Goal: Transaction & Acquisition: Purchase product/service

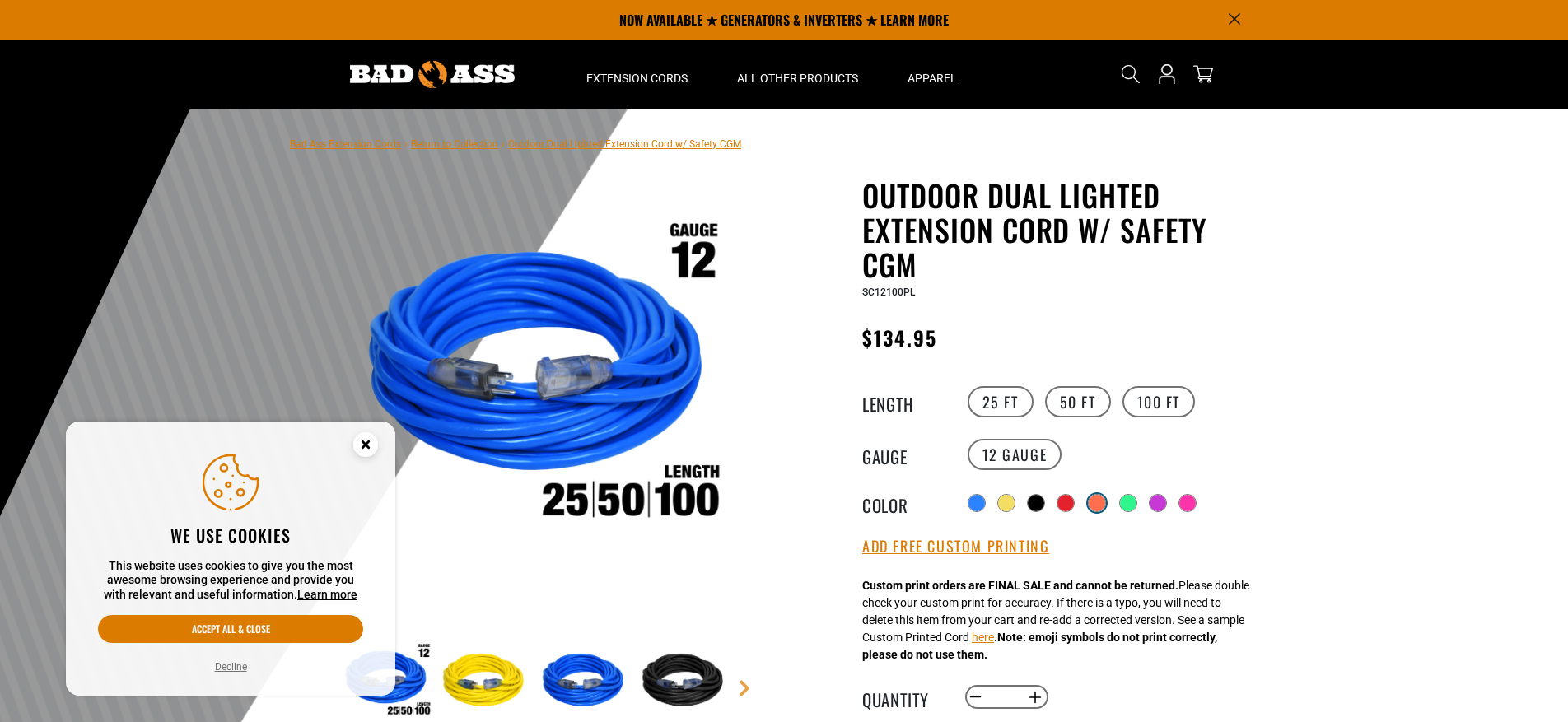
click at [1086, 503] on label at bounding box center [1097, 503] width 22 height 21
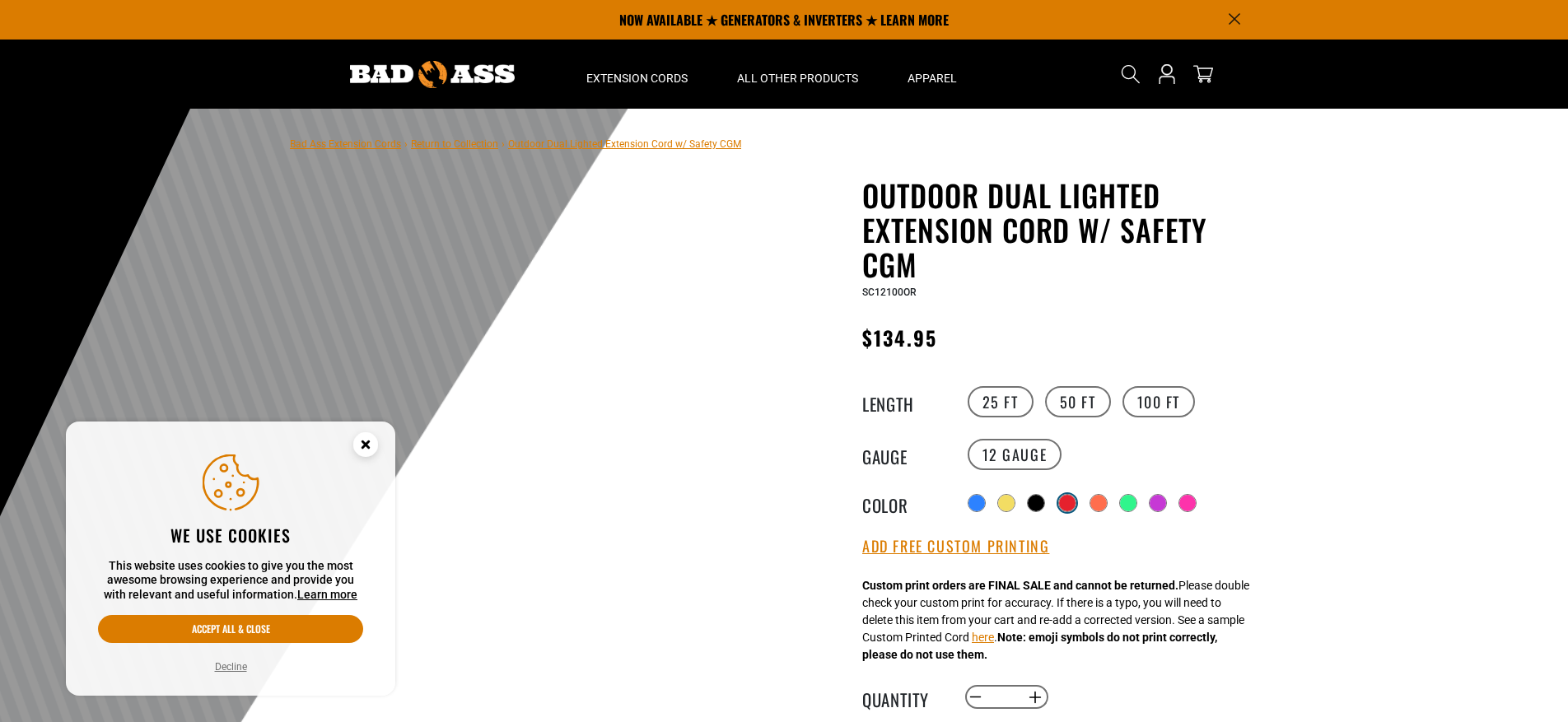
click at [1070, 503] on div at bounding box center [1067, 502] width 17 height 17
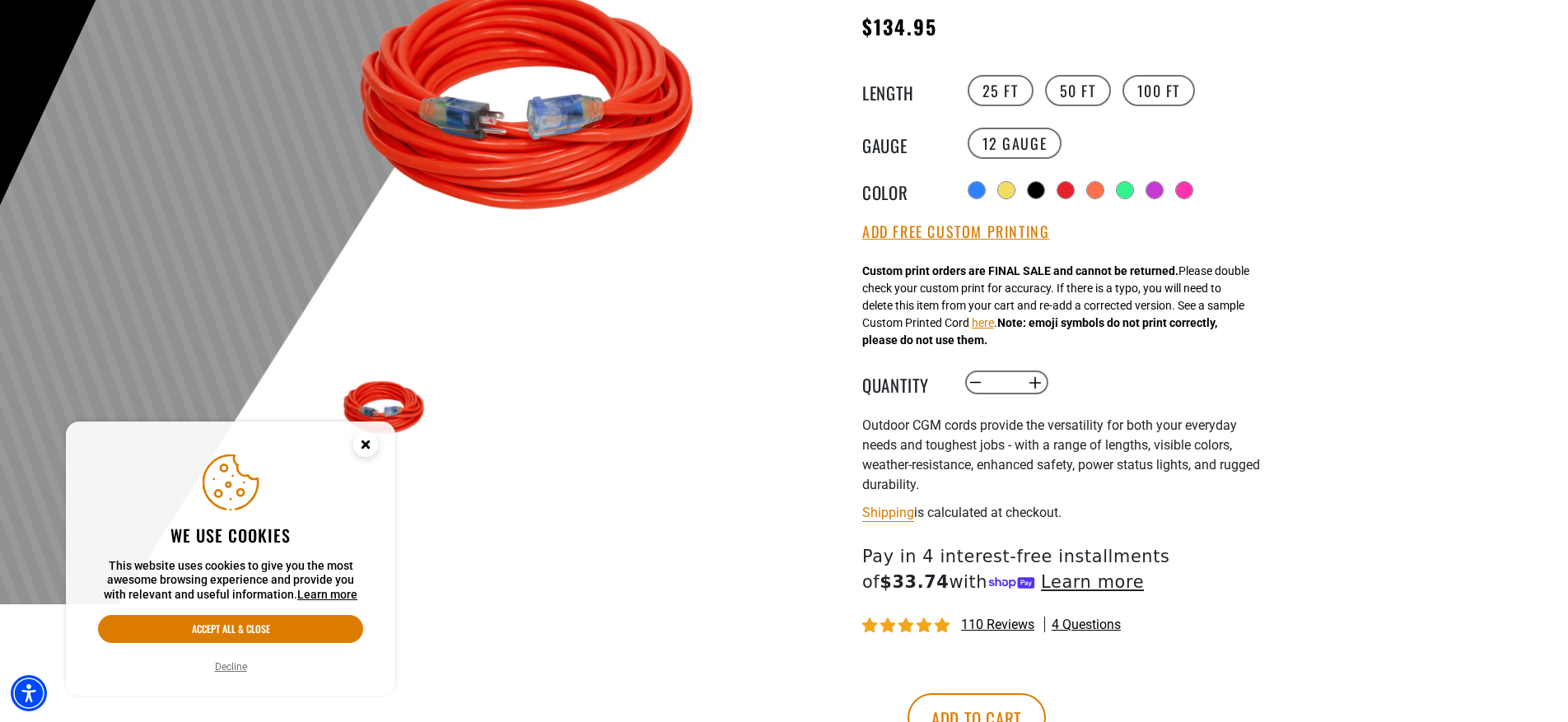
scroll to position [359, 0]
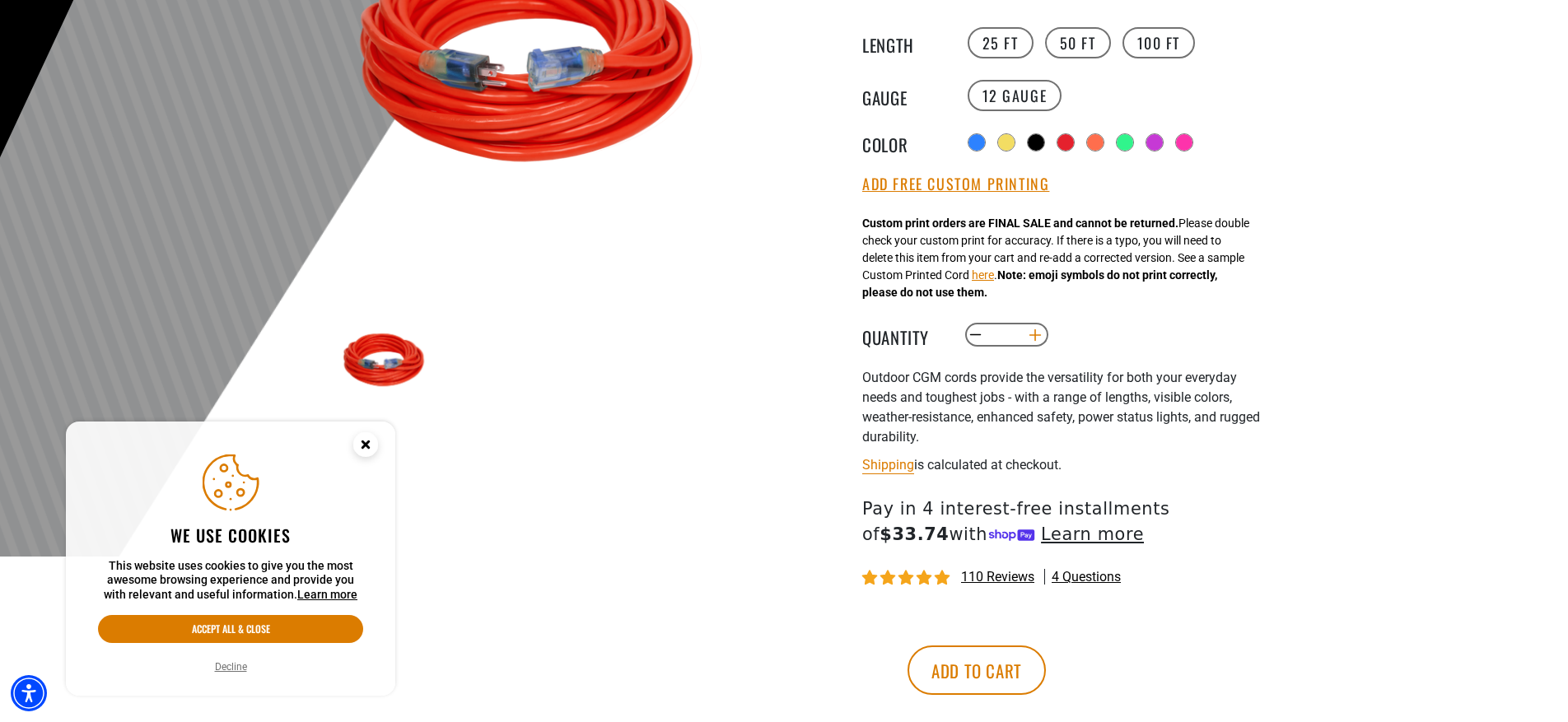
click at [1031, 335] on button "Increase quantity for Outdoor Dual Lighted Extension Cord w/ Safety CGM" at bounding box center [1036, 335] width 25 height 28
type input "*"
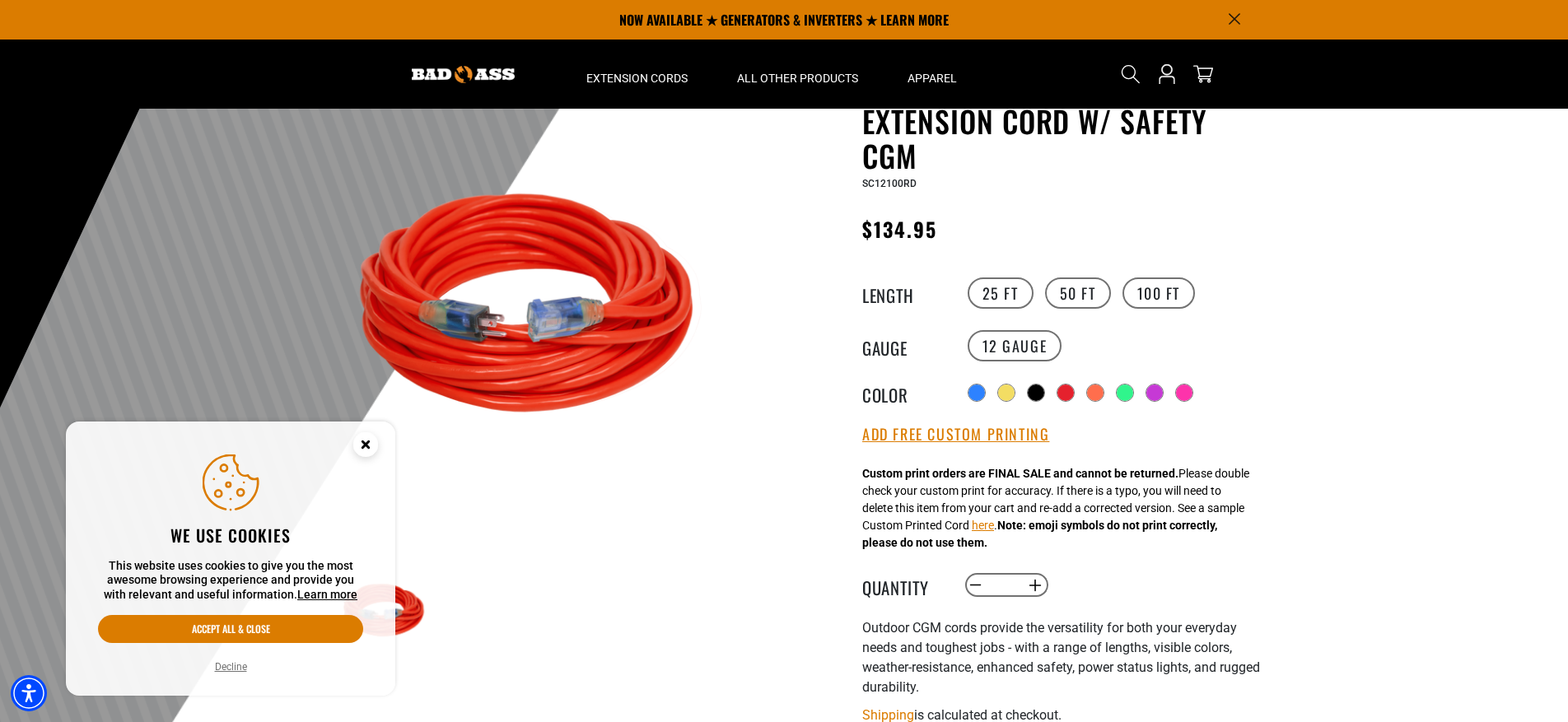
scroll to position [47, 0]
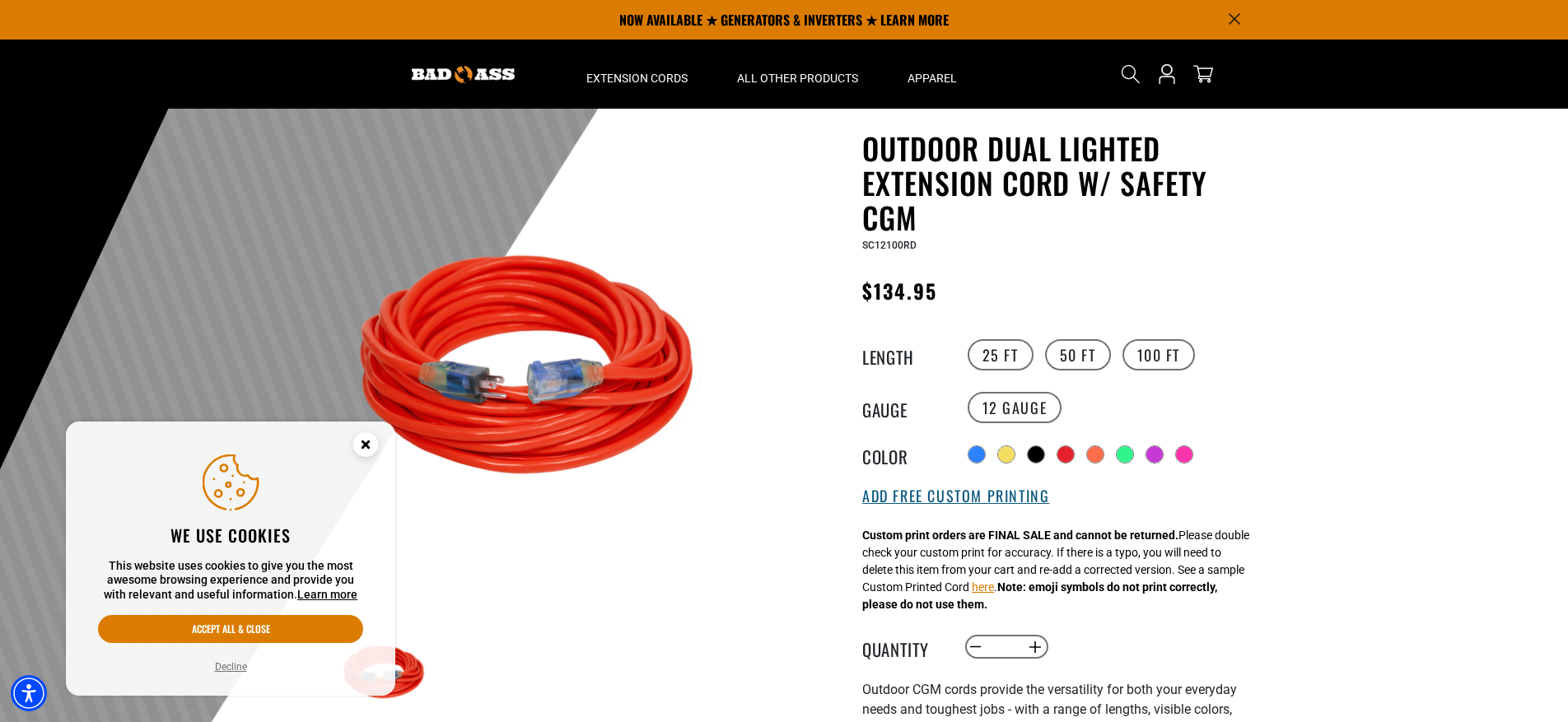
click at [1029, 499] on button "Add Free Custom Printing" at bounding box center [955, 496] width 187 height 19
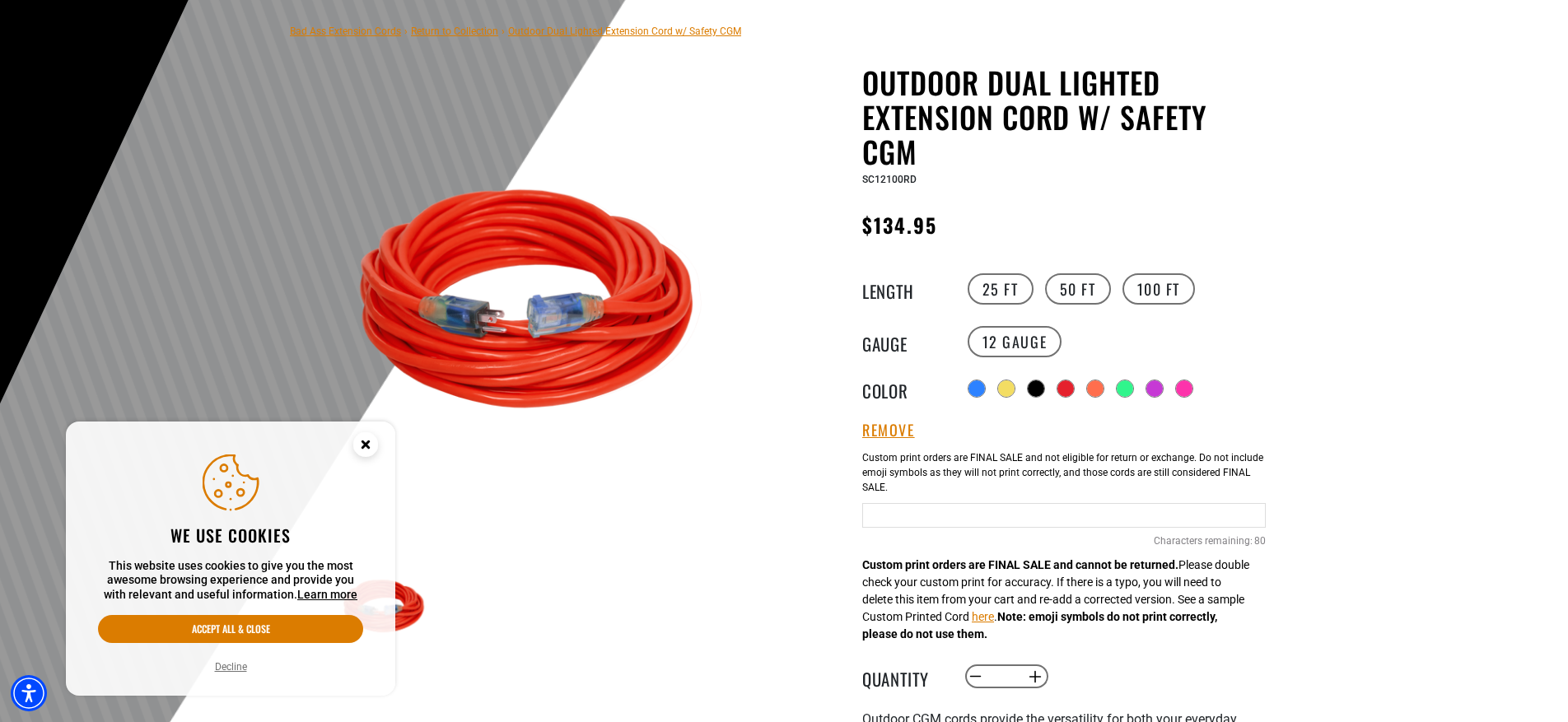
scroll to position [164, 0]
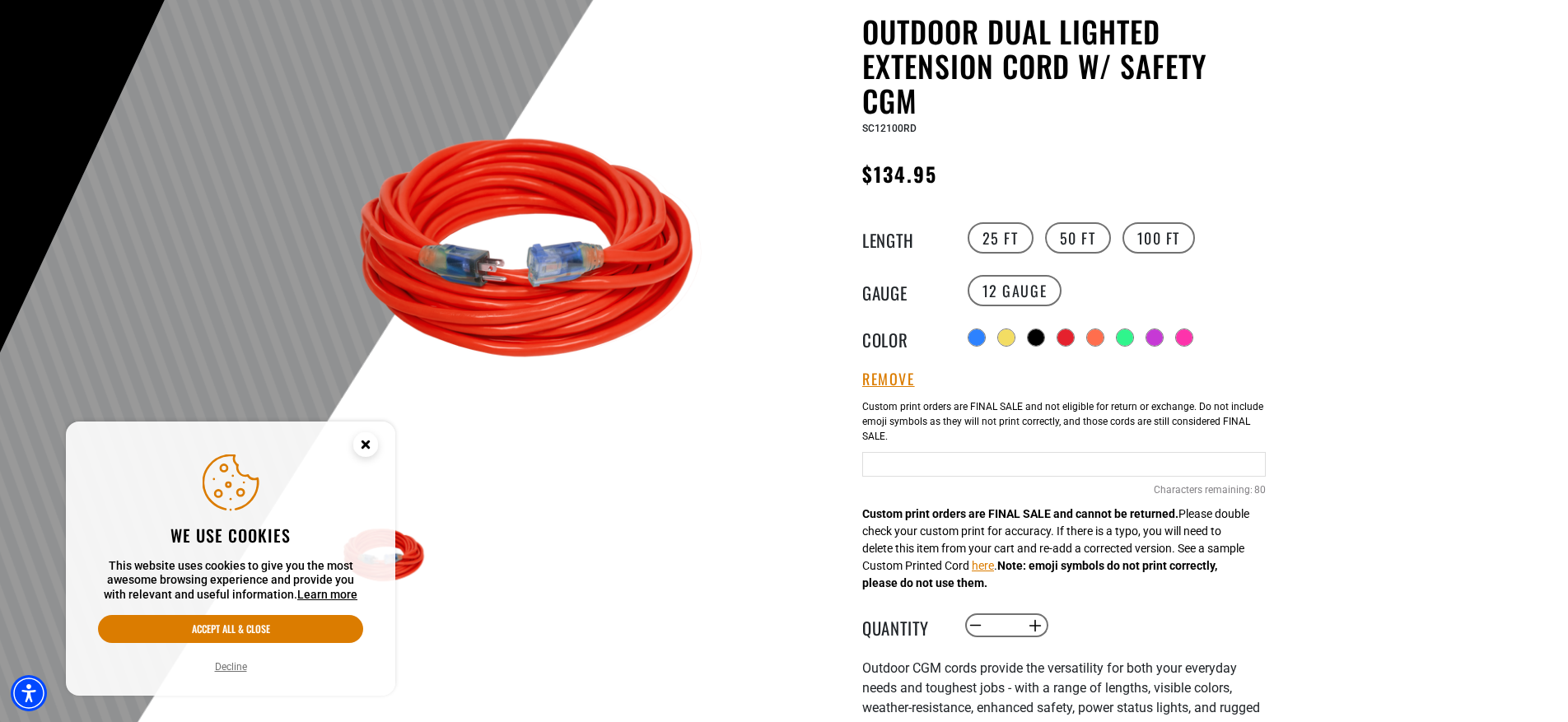
click at [1045, 468] on input "Red Cables" at bounding box center [1064, 464] width 404 height 24
type input "*"
type input "**********"
click at [1370, 284] on div at bounding box center [784, 349] width 1568 height 807
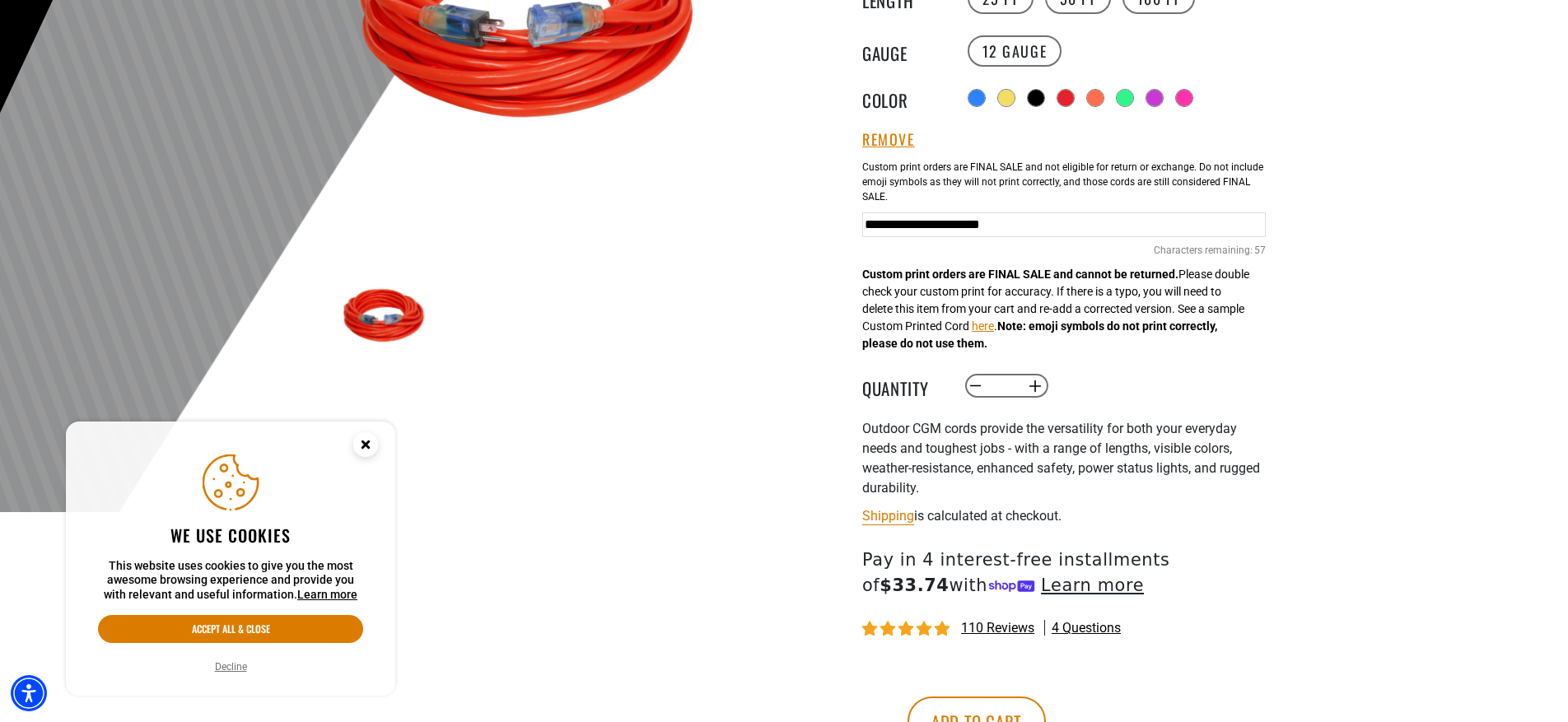
scroll to position [617, 0]
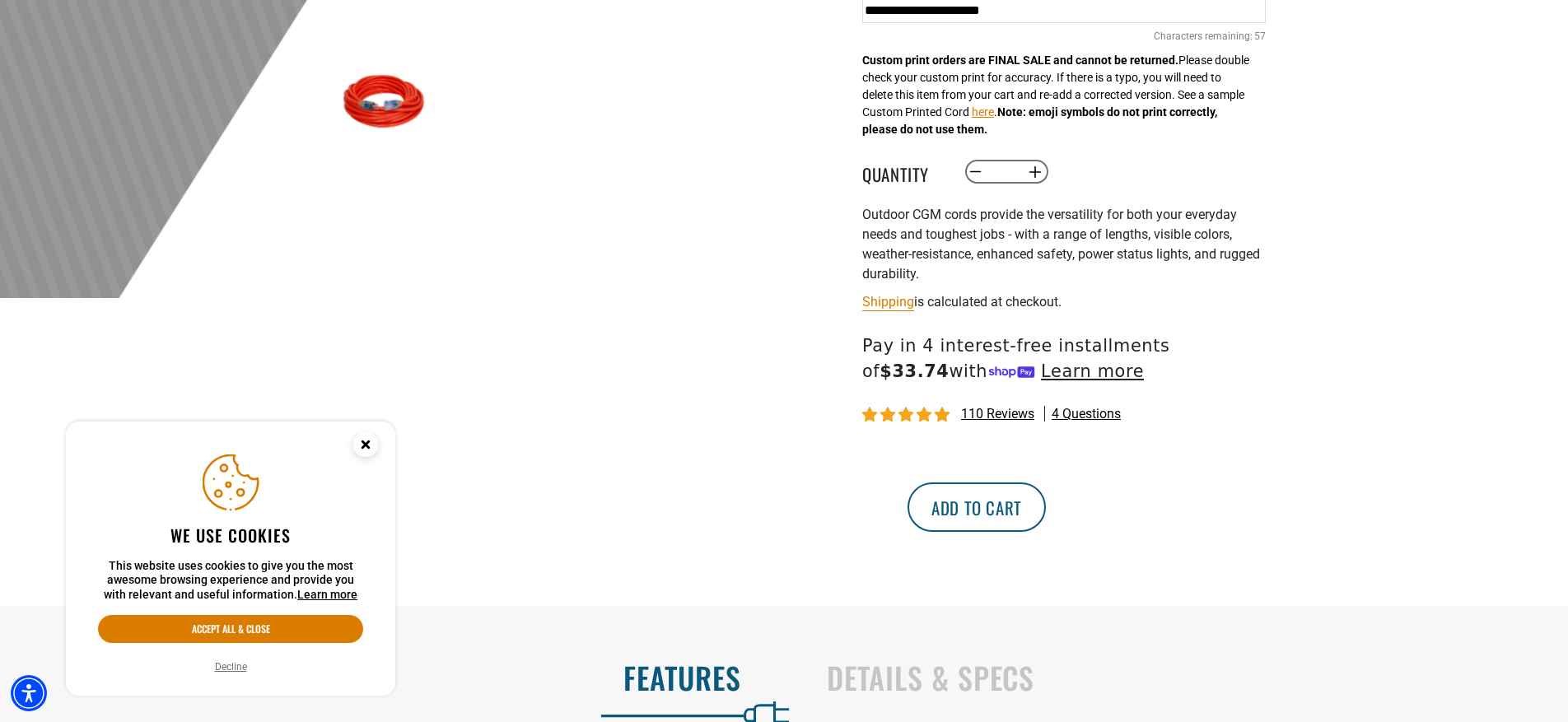
click at [1046, 501] on button "Add to cart" at bounding box center [978, 507] width 139 height 50
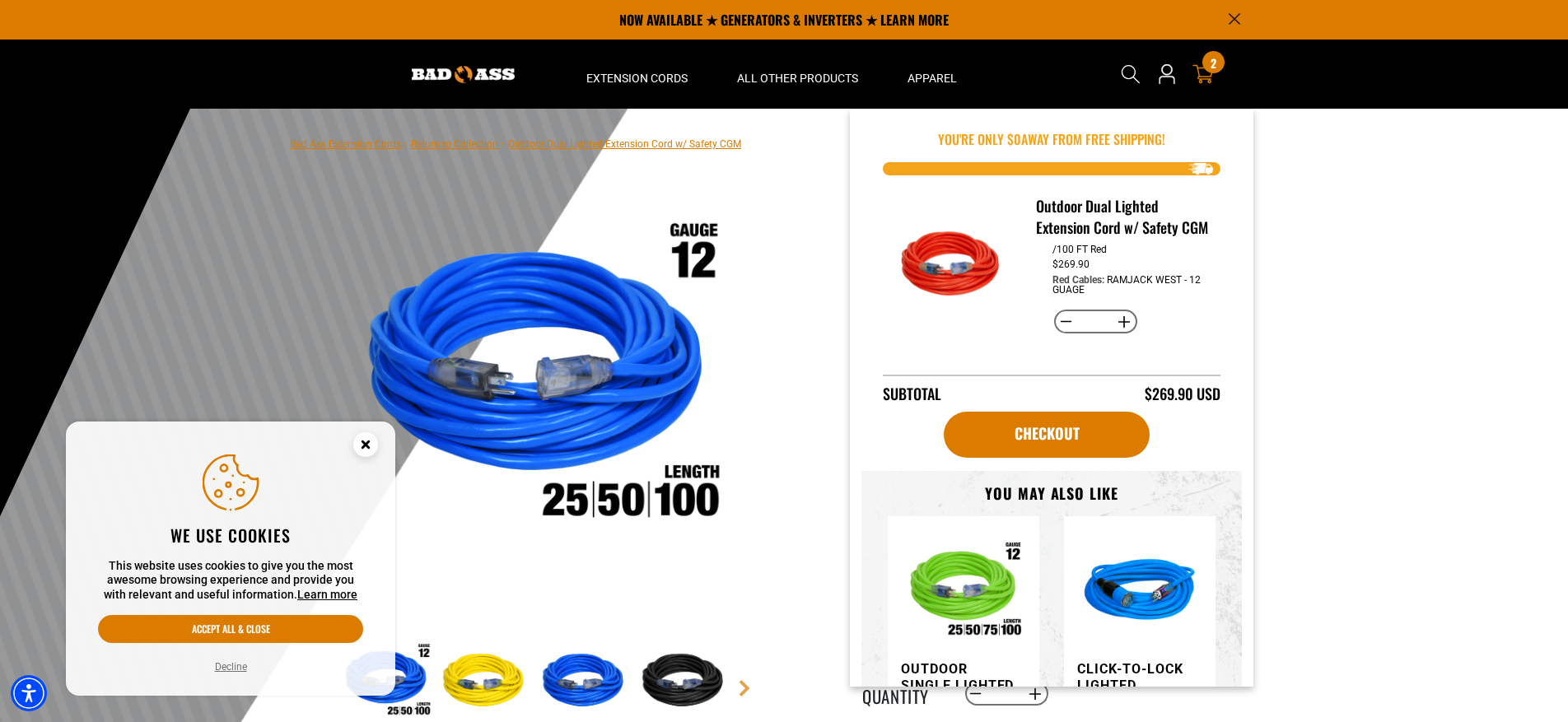
click at [1221, 67] on div "2 2 items" at bounding box center [1213, 62] width 22 height 22
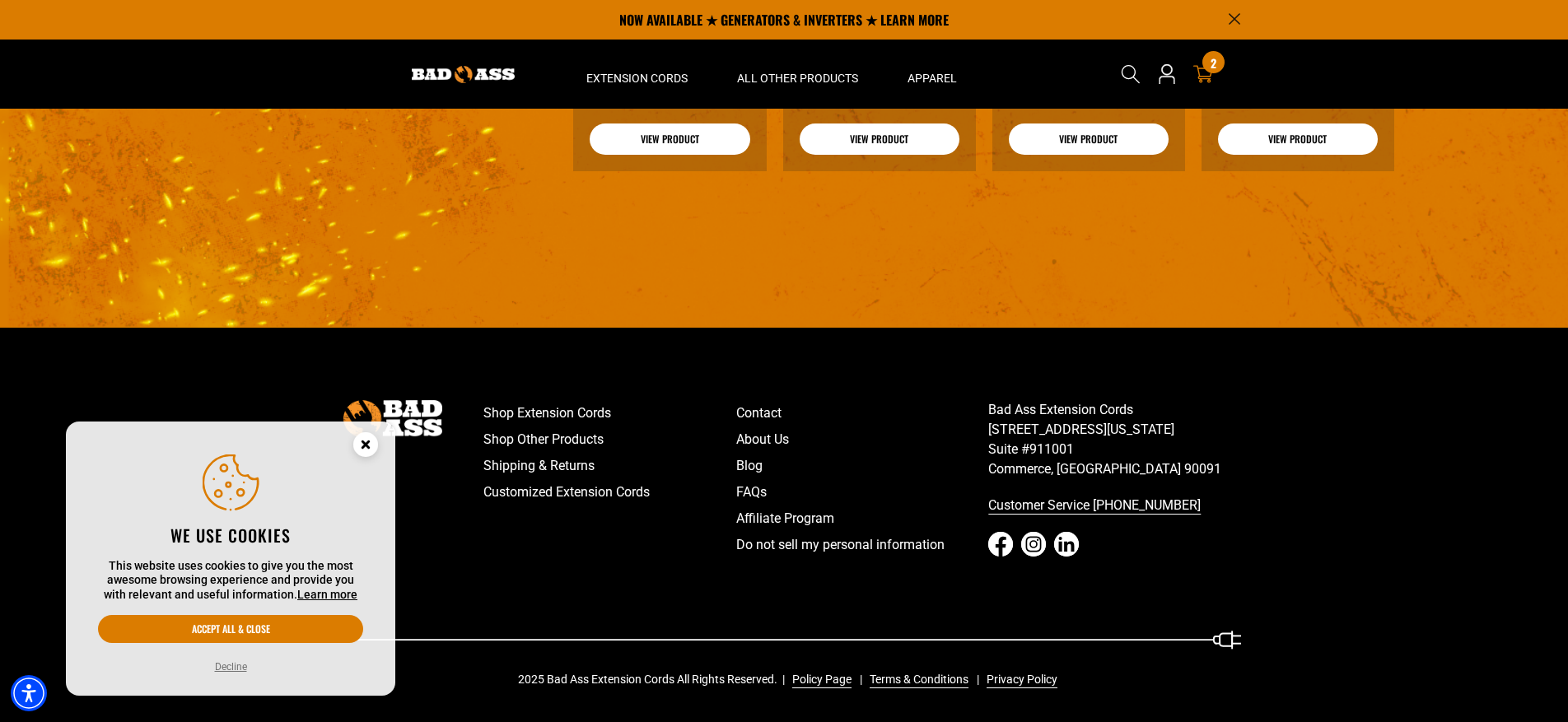
scroll to position [1296, 0]
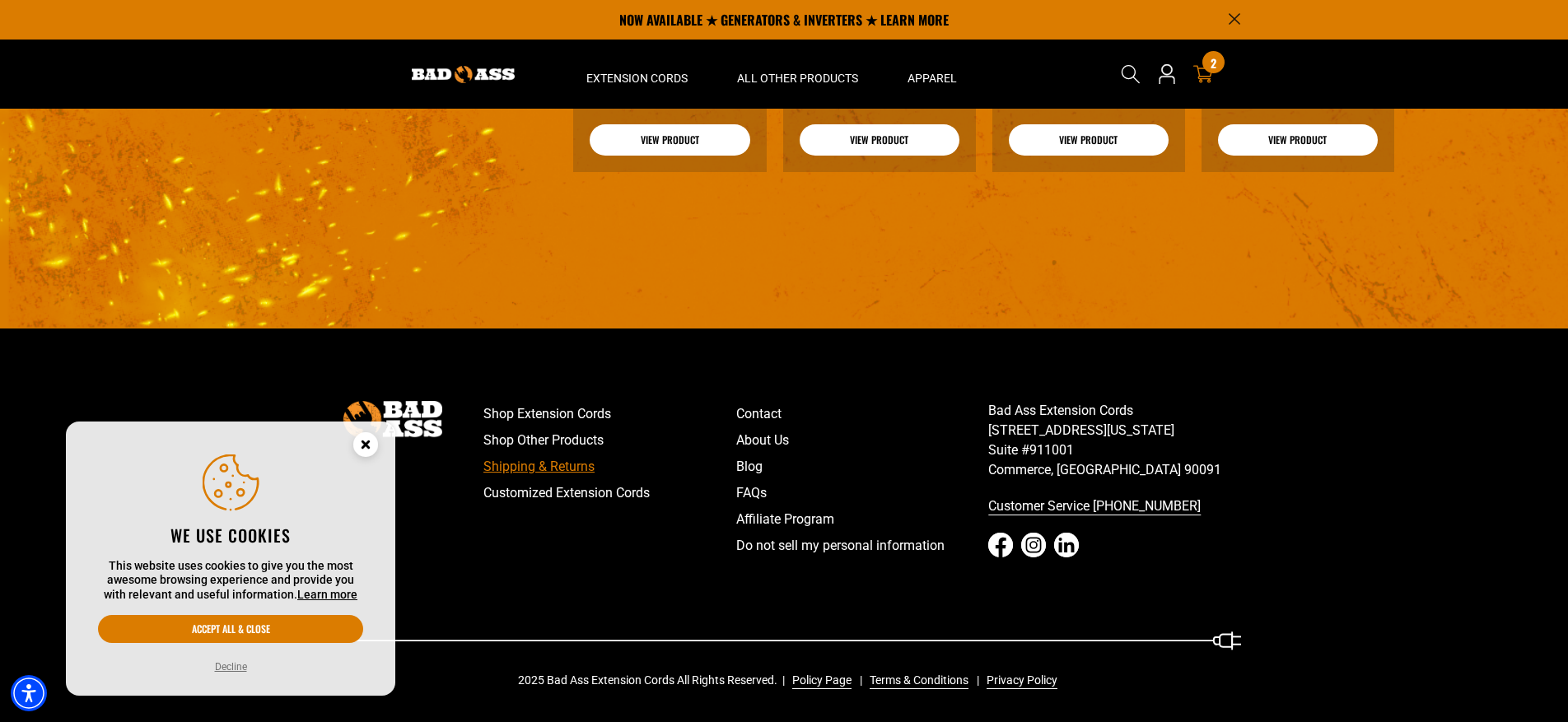
click at [567, 469] on link "Shipping & Returns" at bounding box center [610, 466] width 253 height 26
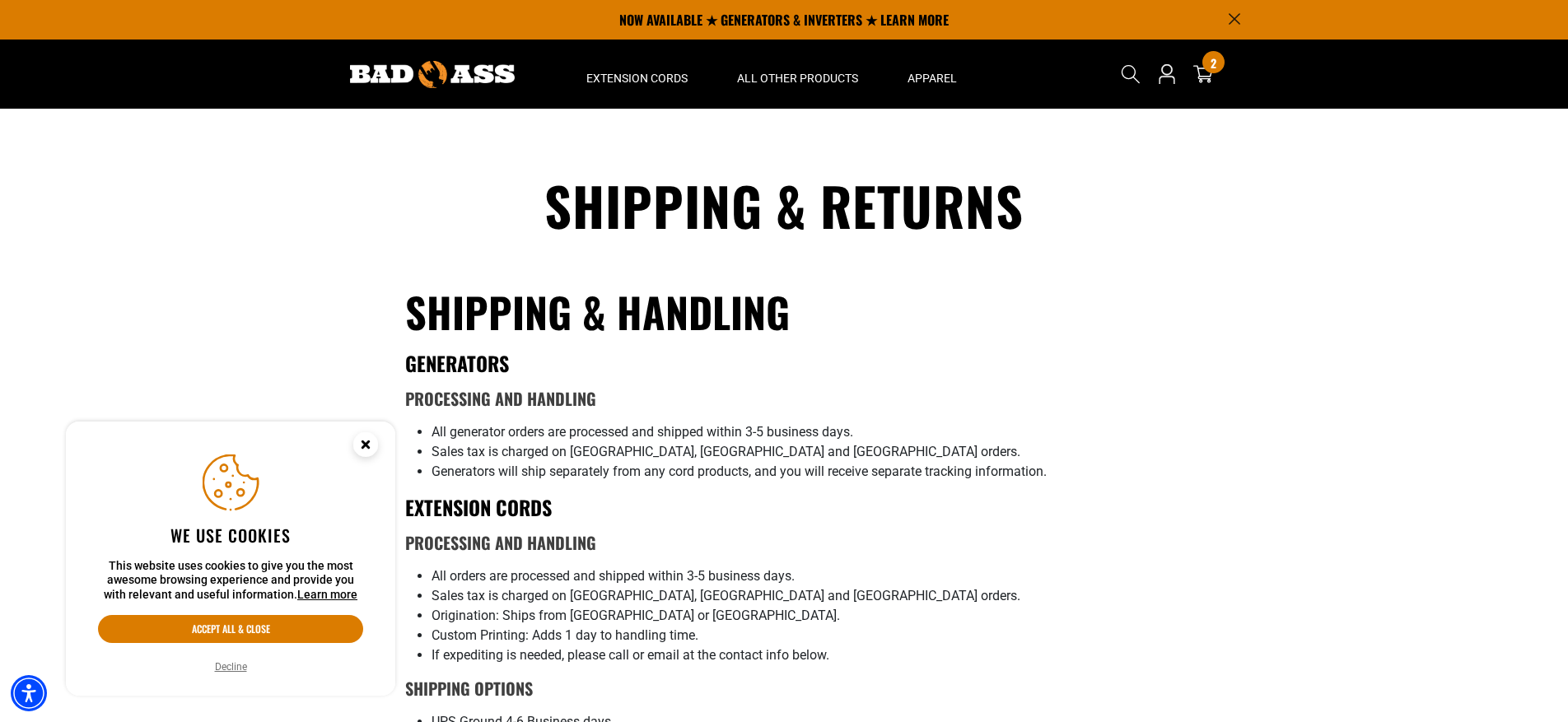
click at [1189, 89] on div "Search 2 2 items" at bounding box center [1174, 73] width 134 height 69
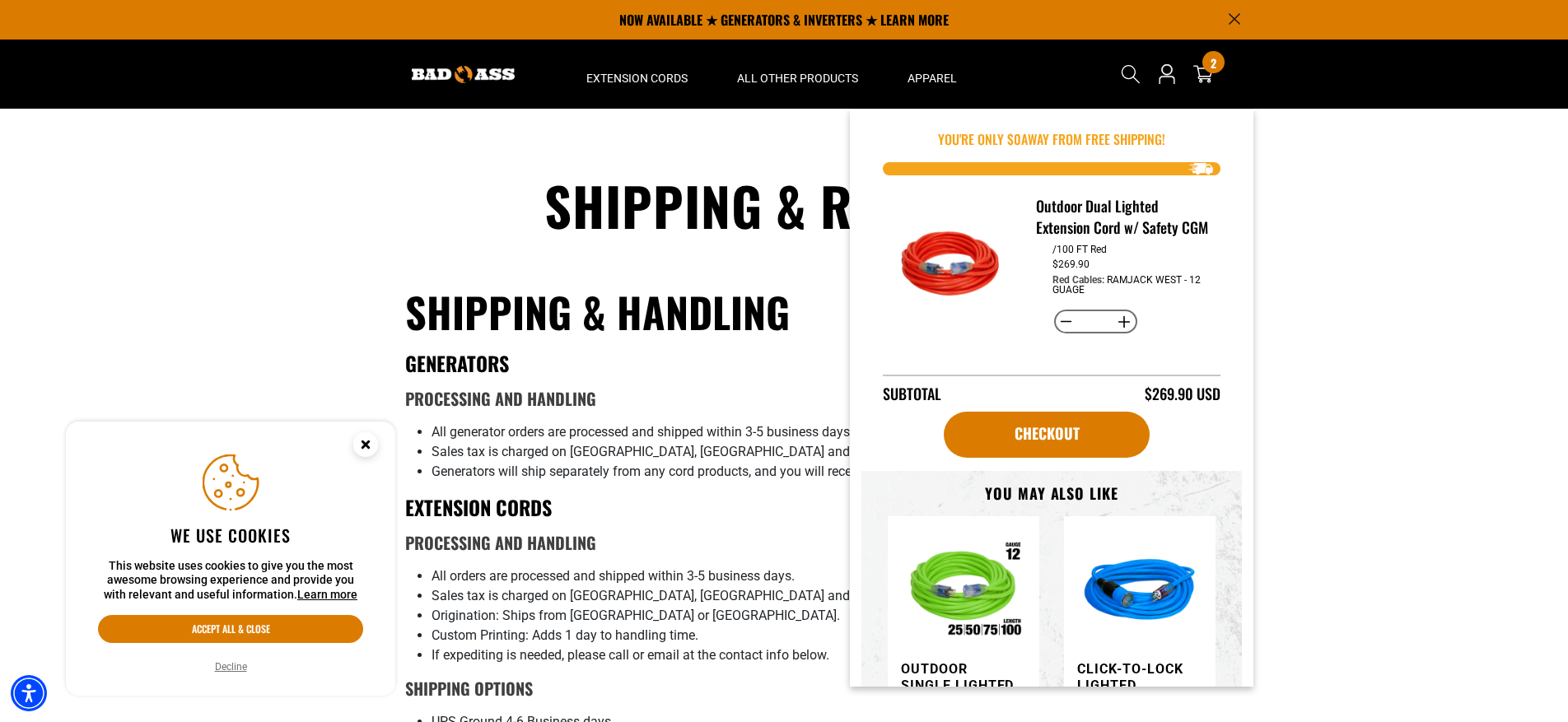
click at [1233, 72] on div "Search Cart 2 2 items You're Only $ 0 away from free shipping!" at bounding box center [1174, 73] width 134 height 69
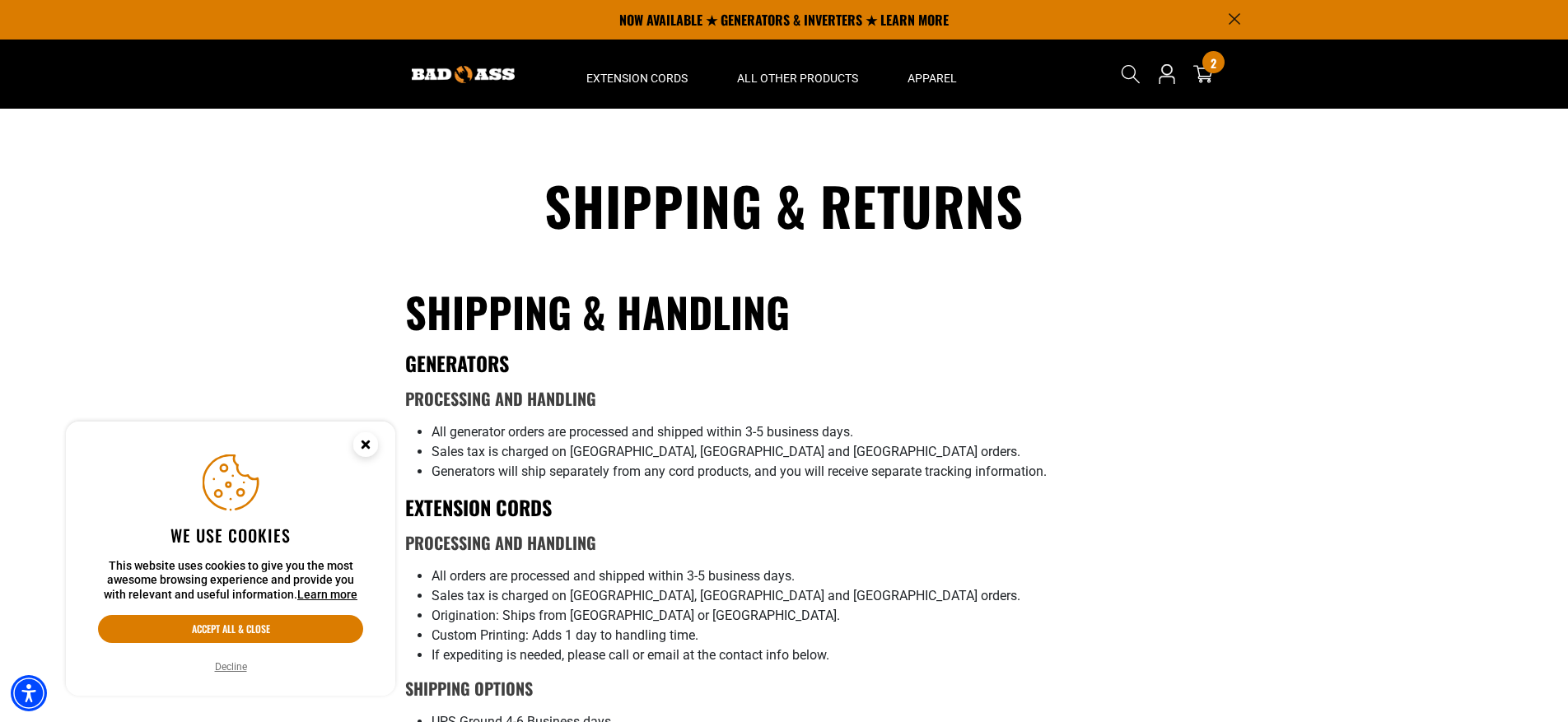
click at [1227, 69] on div "Search Cart 2 2 items You're Only $ 0 away from free shipping!" at bounding box center [1174, 73] width 134 height 69
click at [1217, 70] on div "2 2 items" at bounding box center [1213, 62] width 22 height 22
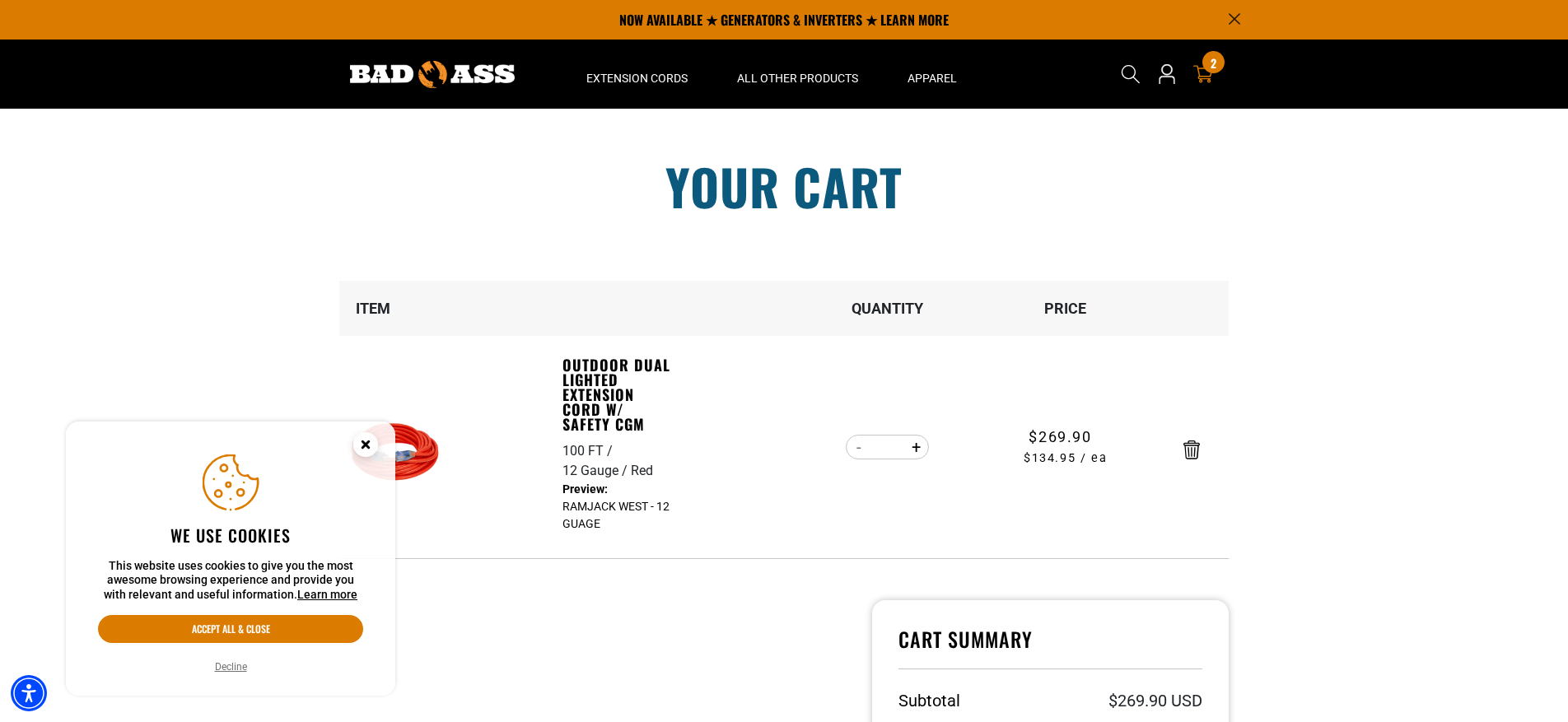
click at [369, 447] on icon "Cookie Consent" at bounding box center [366, 445] width 6 height 6
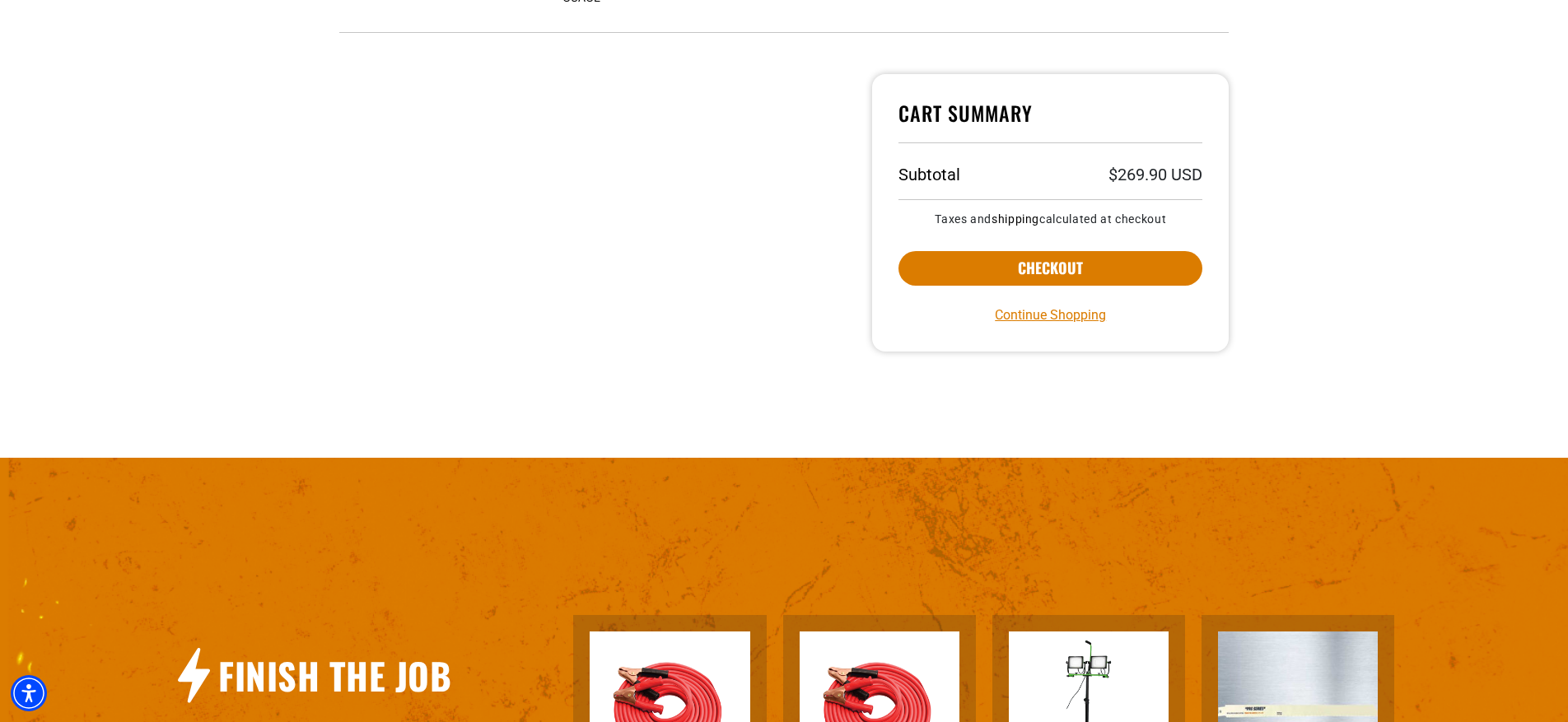
scroll to position [552, 0]
